Goal: Task Accomplishment & Management: Understand process/instructions

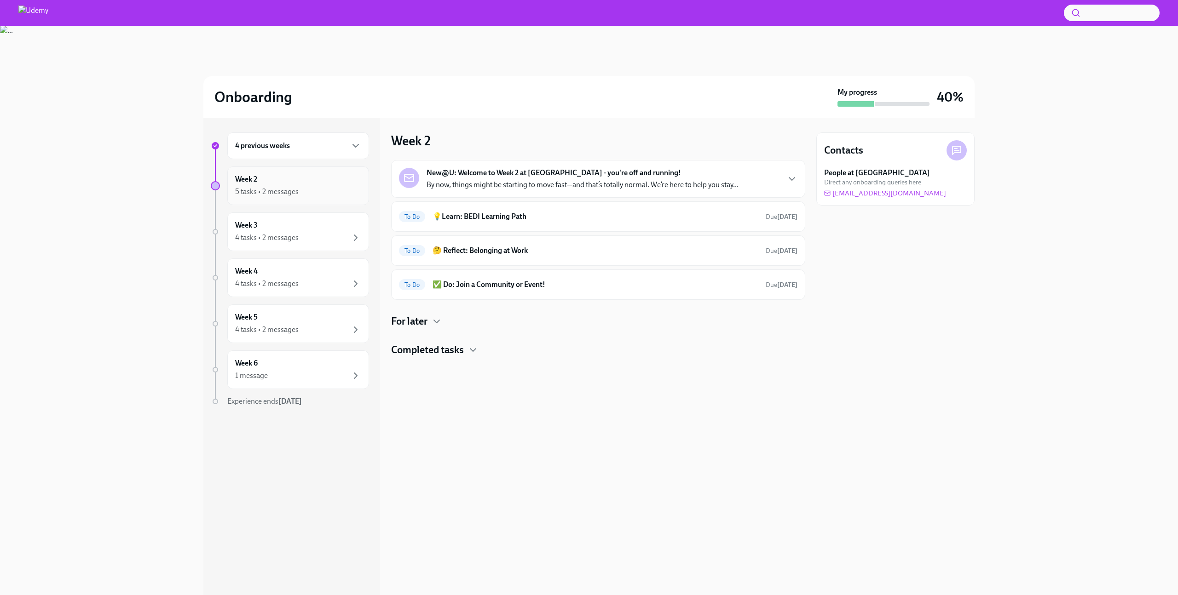
click at [313, 202] on div "Week 2 5 tasks • 2 messages" at bounding box center [298, 186] width 142 height 39
click at [416, 321] on h4 "For later" at bounding box center [409, 322] width 36 height 14
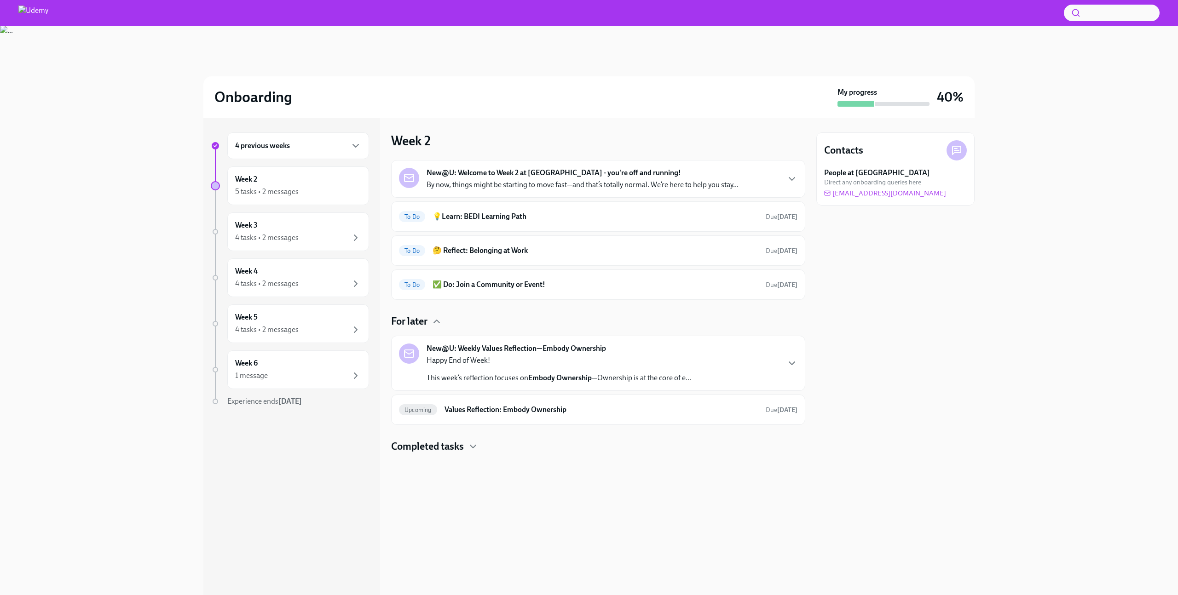
click at [458, 447] on h4 "Completed tasks" at bounding box center [427, 447] width 73 height 14
click at [506, 473] on h6 "New@U: Review your benefits" at bounding box center [585, 476] width 307 height 10
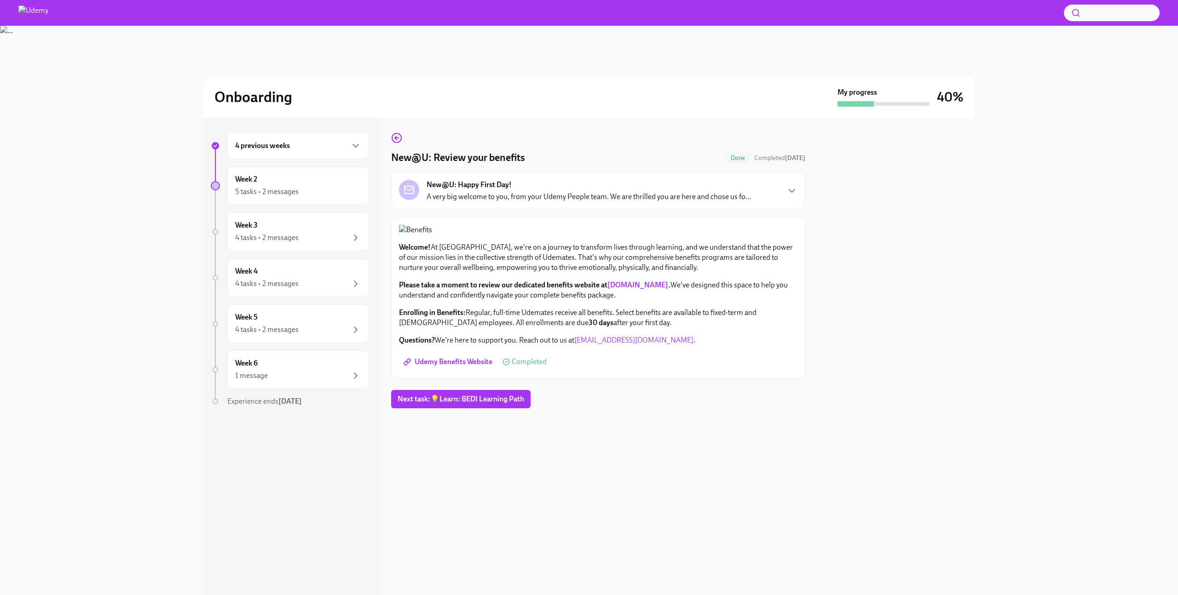
click at [893, 349] on div at bounding box center [895, 357] width 158 height 478
